Goal: Task Accomplishment & Management: Manage account settings

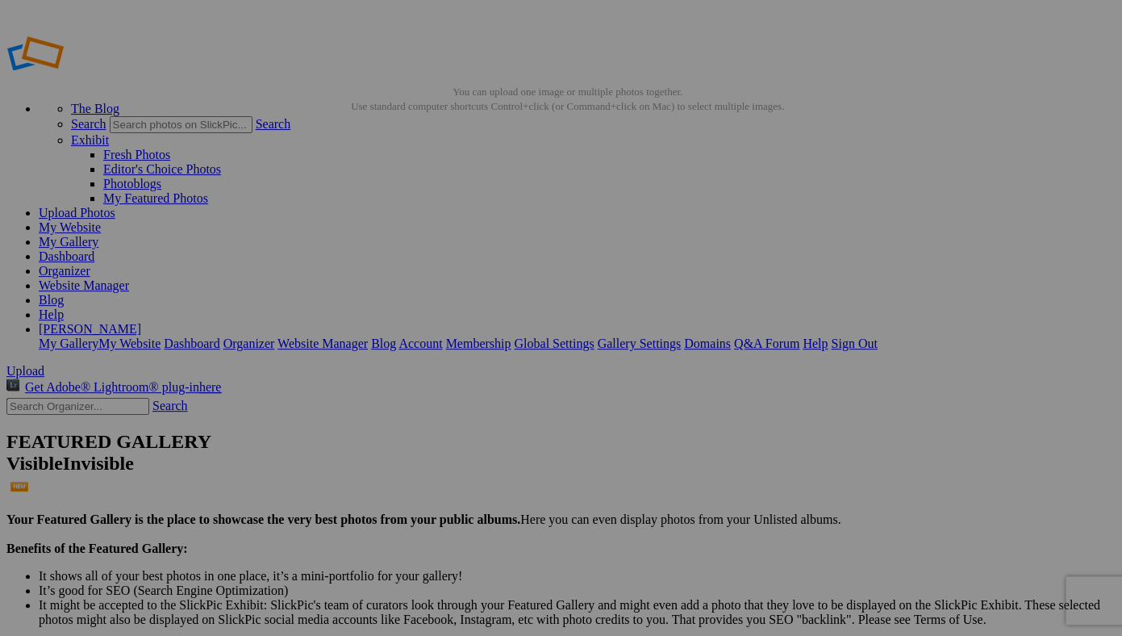
click at [454, 432] on span "Yes" at bounding box center [445, 439] width 19 height 14
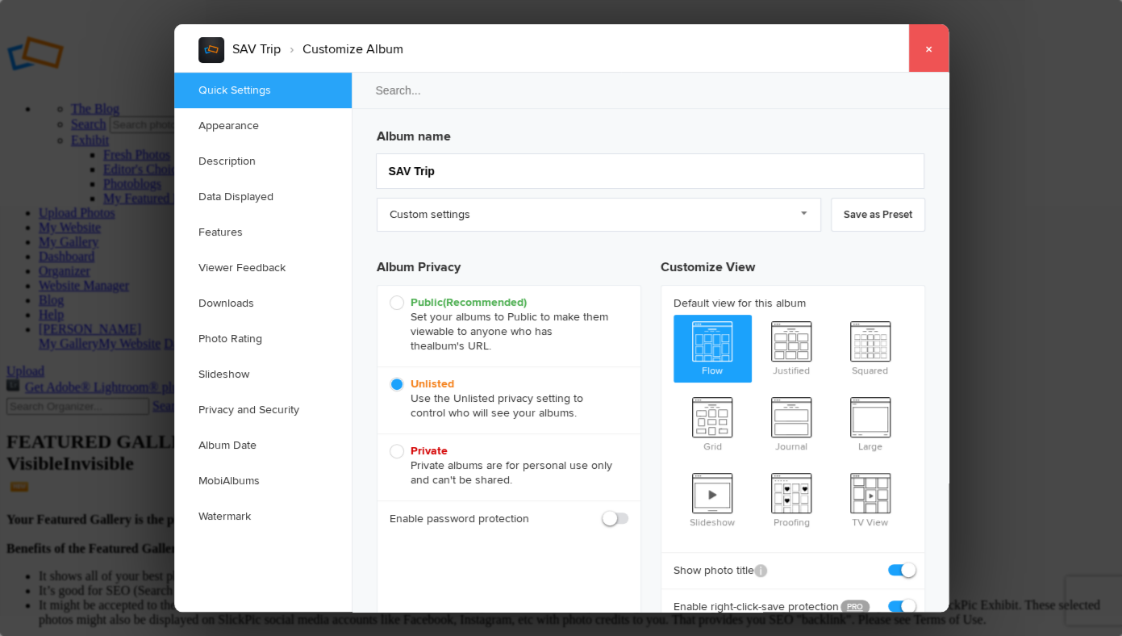
click at [934, 44] on link "×" at bounding box center [928, 48] width 40 height 48
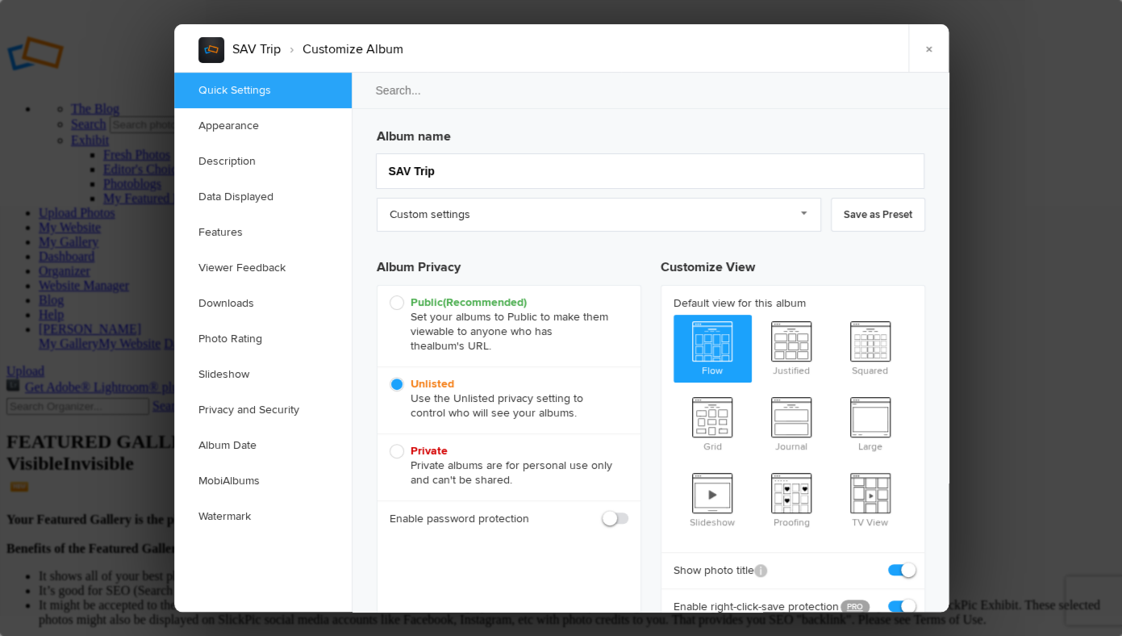
click at [564, 133] on h3 "Album name" at bounding box center [651, 133] width 549 height 26
click at [934, 49] on link "×" at bounding box center [928, 48] width 40 height 48
